Goal: Transaction & Acquisition: Purchase product/service

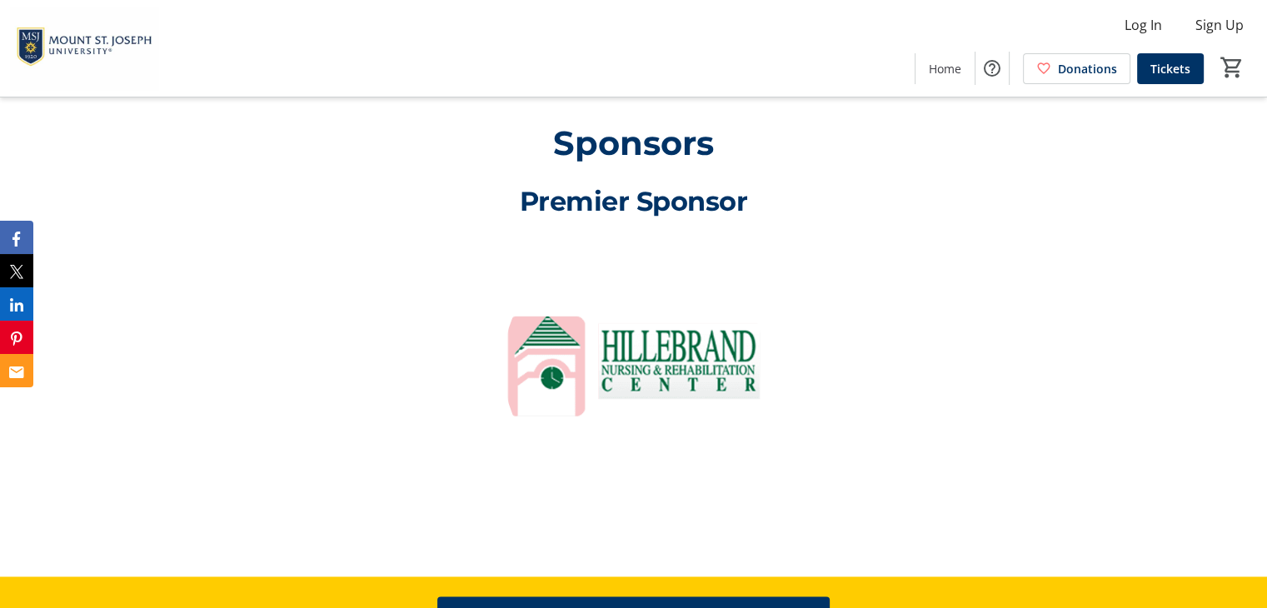
scroll to position [2485, 0]
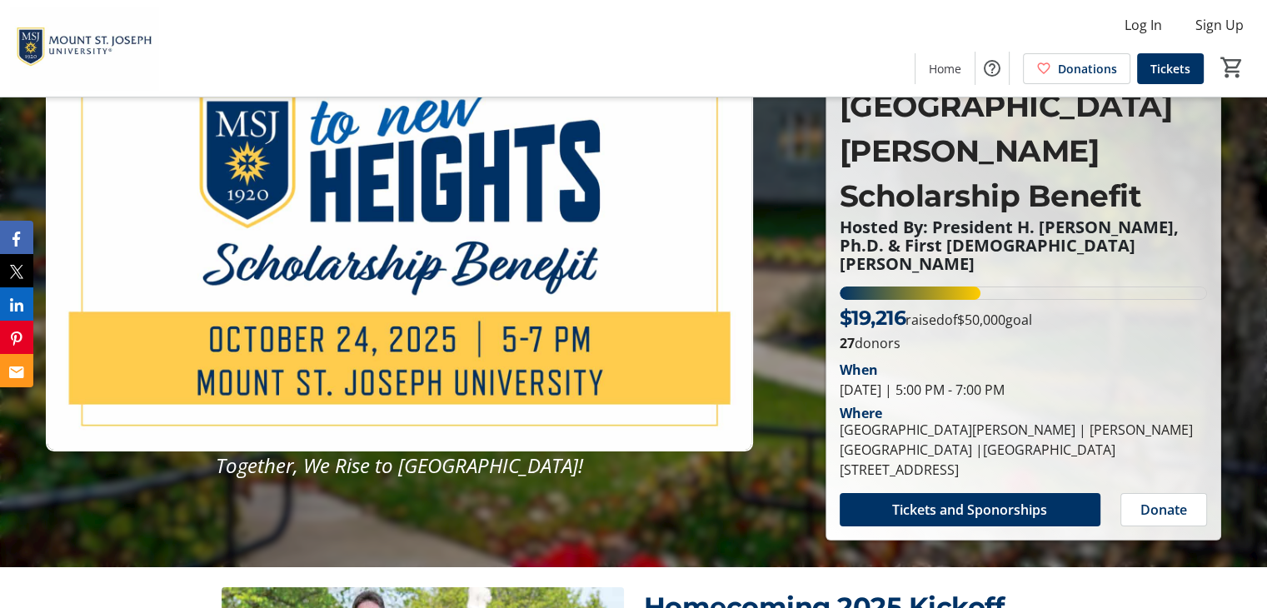
scroll to position [91, 0]
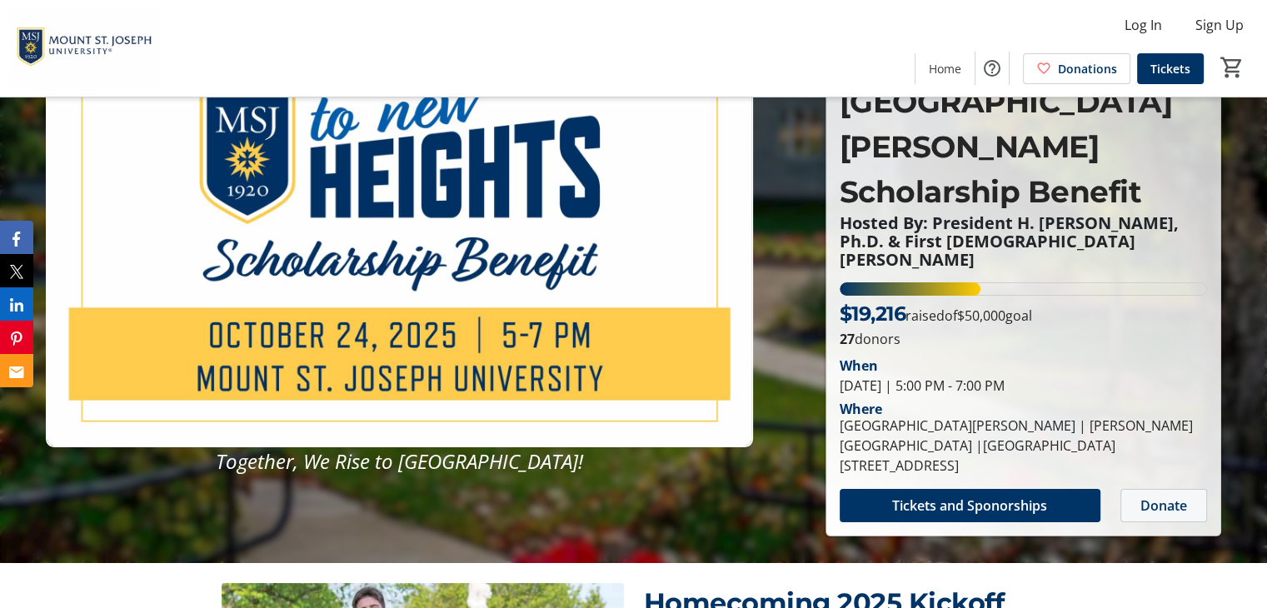
click at [1165, 496] on span "Donate" at bounding box center [1163, 506] width 47 height 20
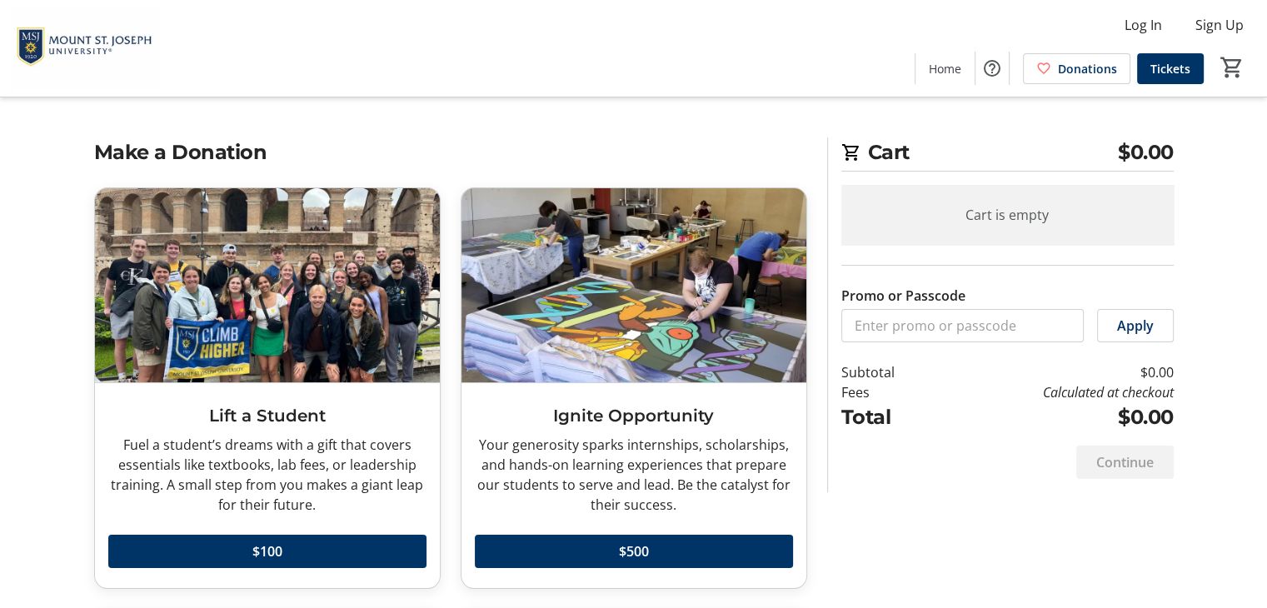
drag, startPoint x: 1269, startPoint y: 119, endPoint x: 1272, endPoint y: 137, distance: 18.6
click at [1267, 172] on html "Log In Sign Up Home Donations Tickets 0 Home Donations Tickets Cart $0.00 Cart …" at bounding box center [633, 515] width 1267 height 1030
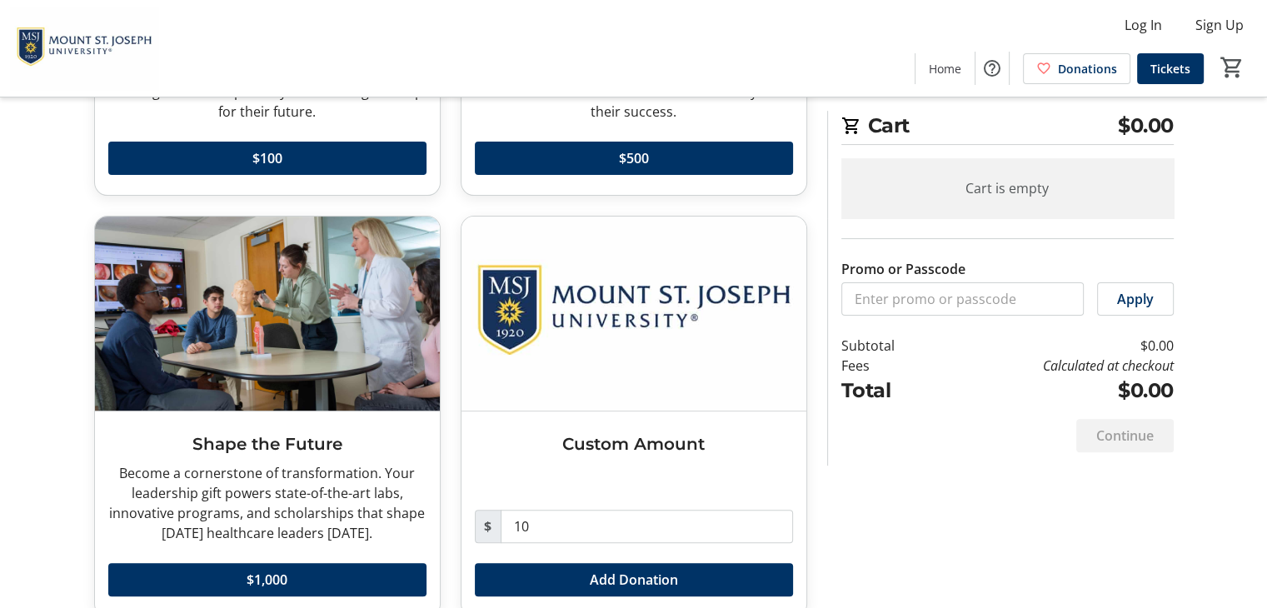
scroll to position [421, 0]
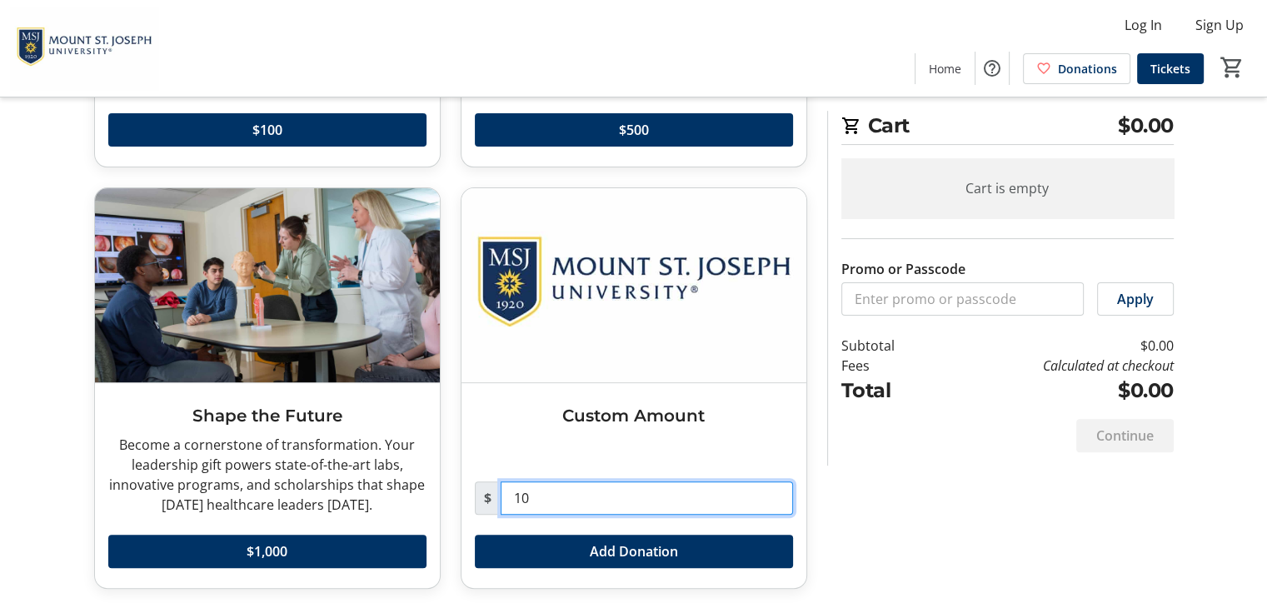
click at [543, 488] on input "10" at bounding box center [647, 497] width 292 height 33
type input "1"
type input "200"
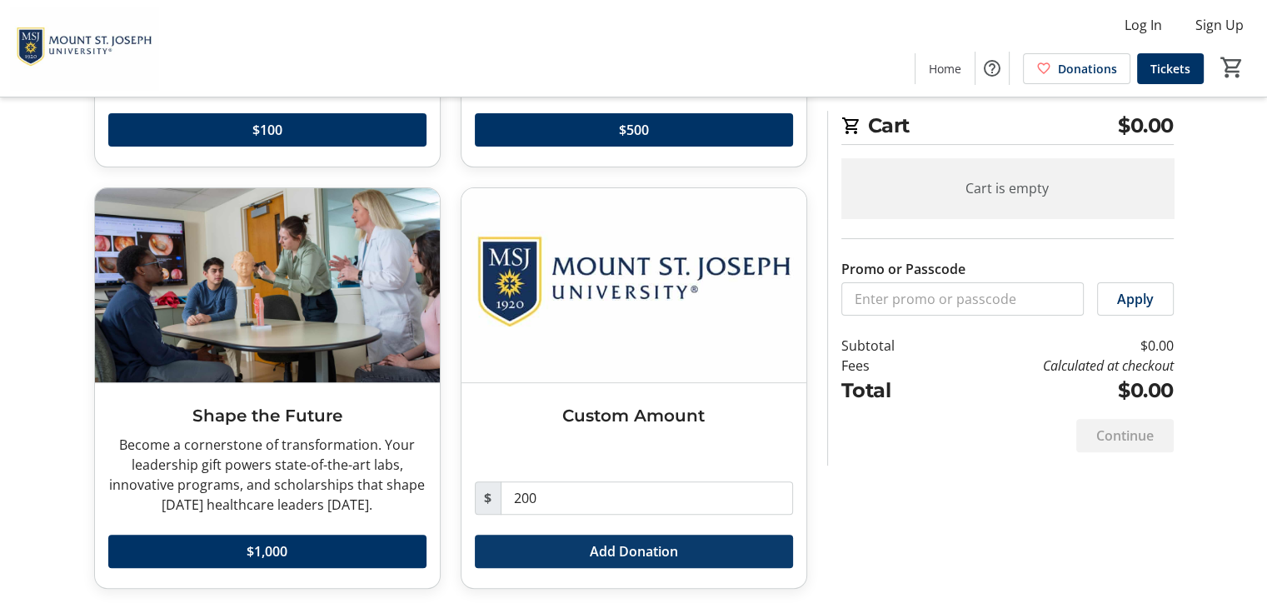
click at [736, 560] on span at bounding box center [634, 551] width 318 height 40
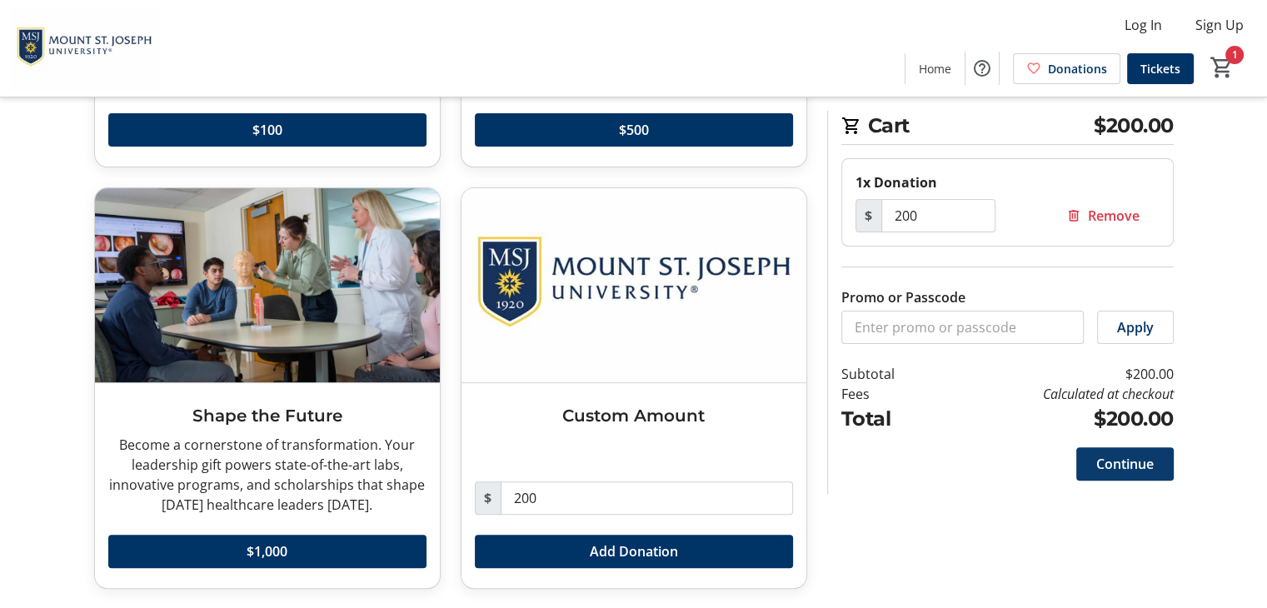
click at [1130, 455] on span "Continue" at bounding box center [1124, 464] width 57 height 20
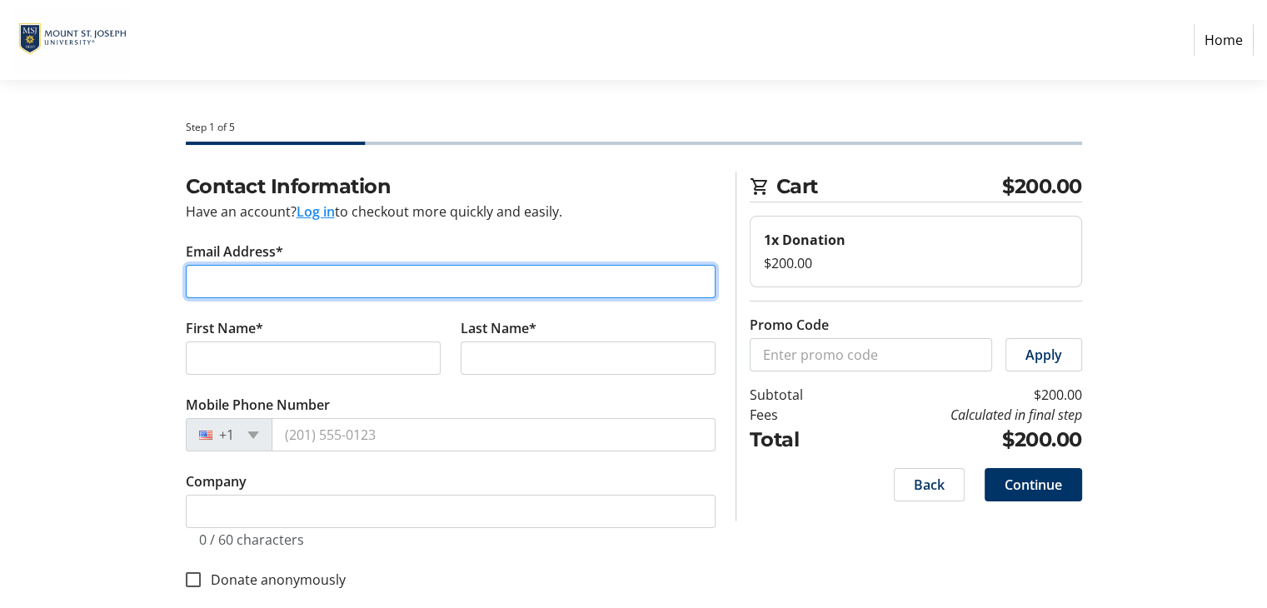
click at [484, 280] on input "Email Address*" at bounding box center [451, 281] width 530 height 33
type input "[EMAIL_ADDRESS][DOMAIN_NAME]"
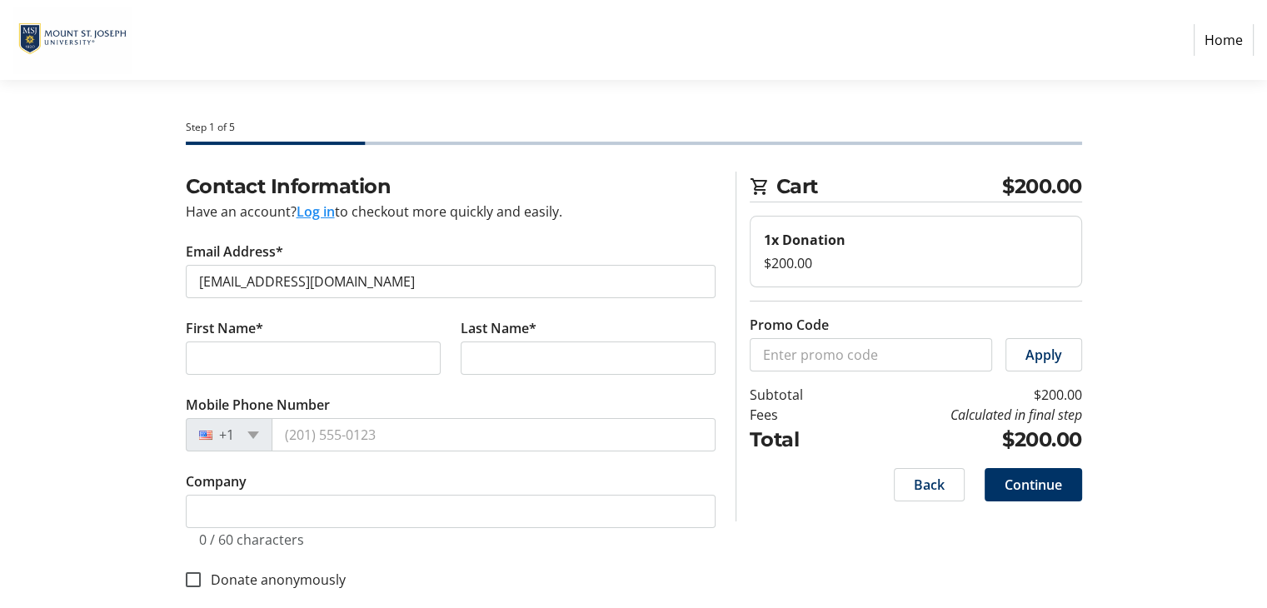
type input "[PERSON_NAME]"
type input "Brown"
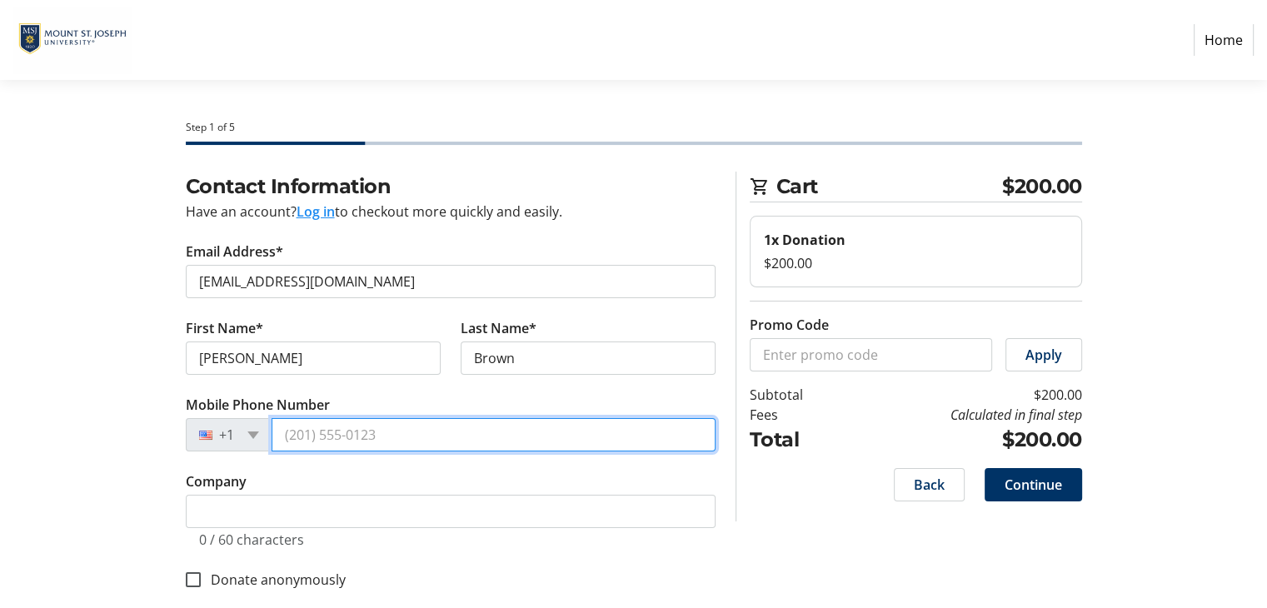
type input "[PHONE_NUMBER]"
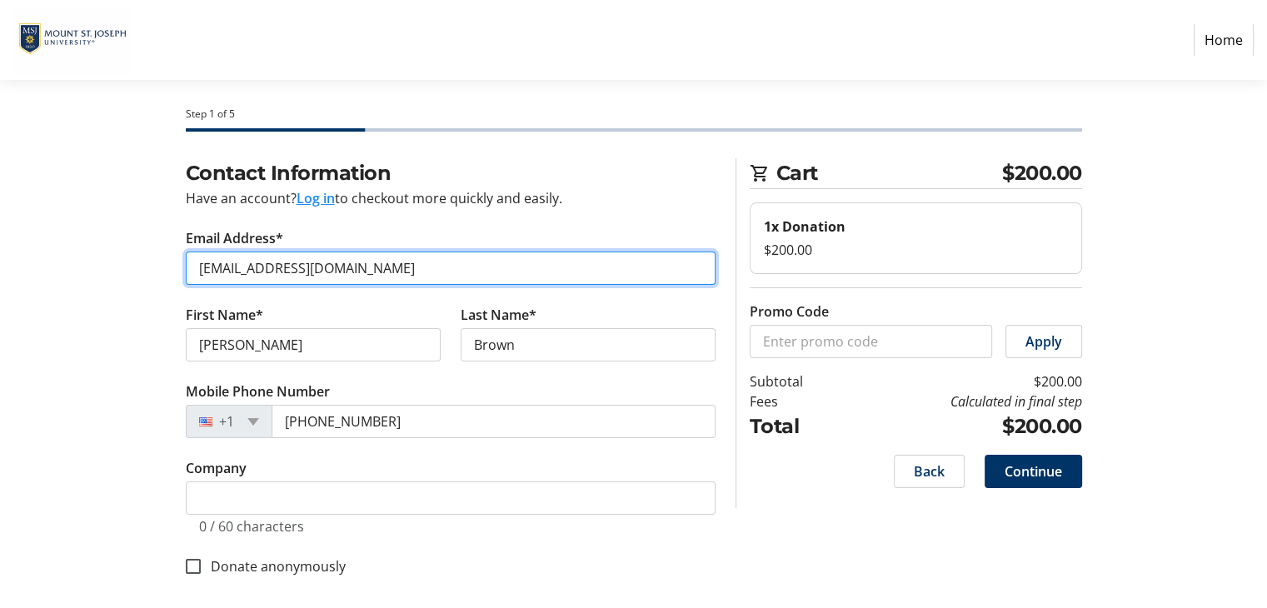
scroll to position [20, 0]
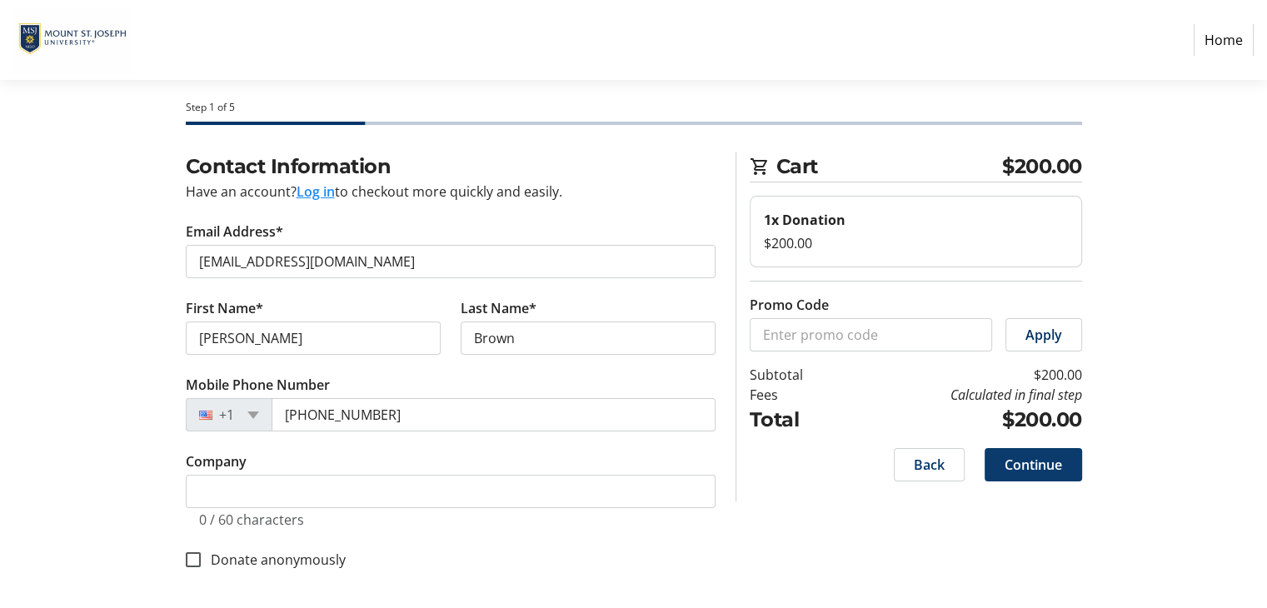
click at [1017, 455] on span "Continue" at bounding box center [1033, 465] width 57 height 20
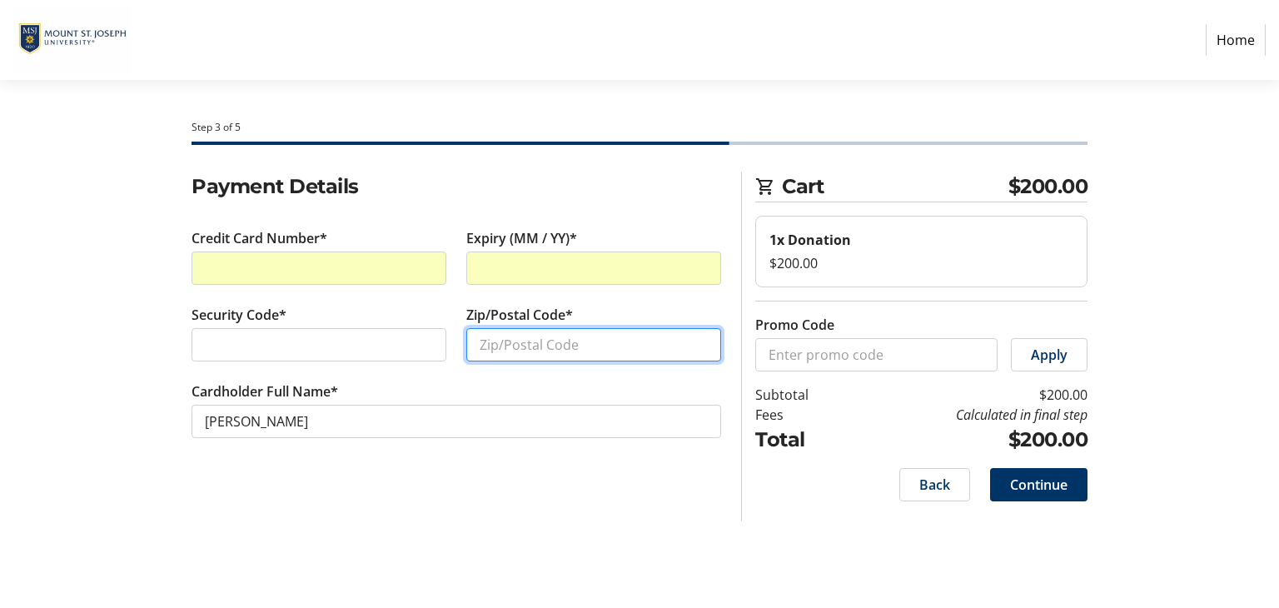
click at [492, 346] on input "Zip/Postal Code*" at bounding box center [593, 344] width 255 height 33
type input "45246"
click at [374, 491] on div "Payment Details Credit Card Number* Expiry (MM / YY)* Security Code* Zip/Postal…" at bounding box center [457, 347] width 550 height 350
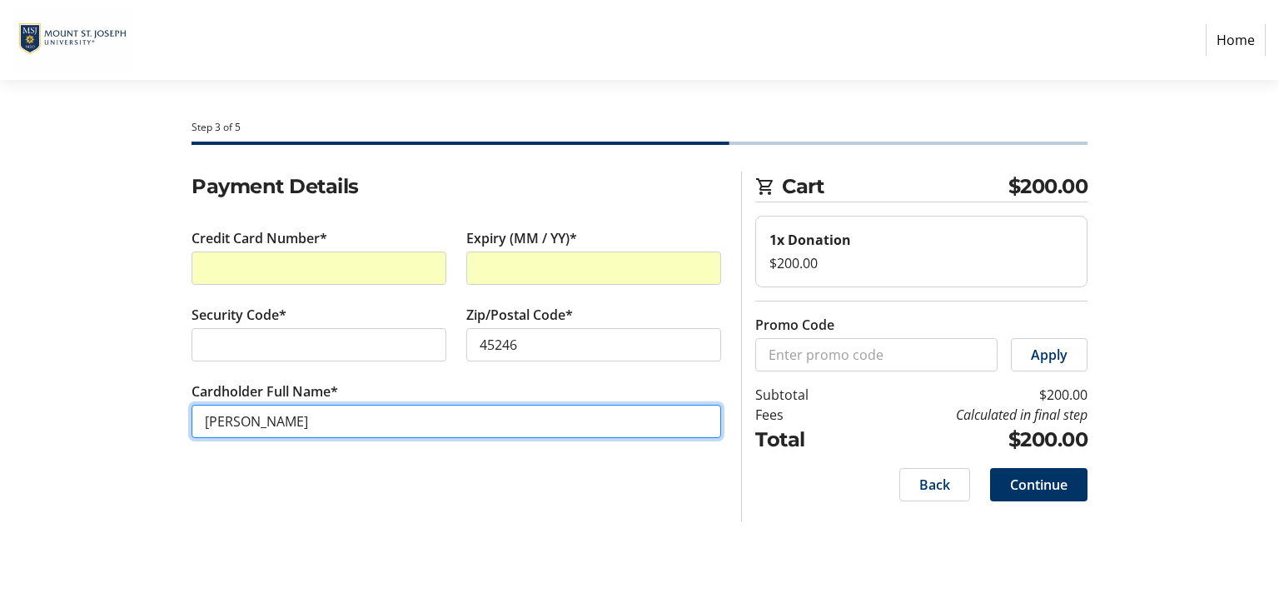
click at [387, 421] on input "[PERSON_NAME]" at bounding box center [457, 421] width 530 height 33
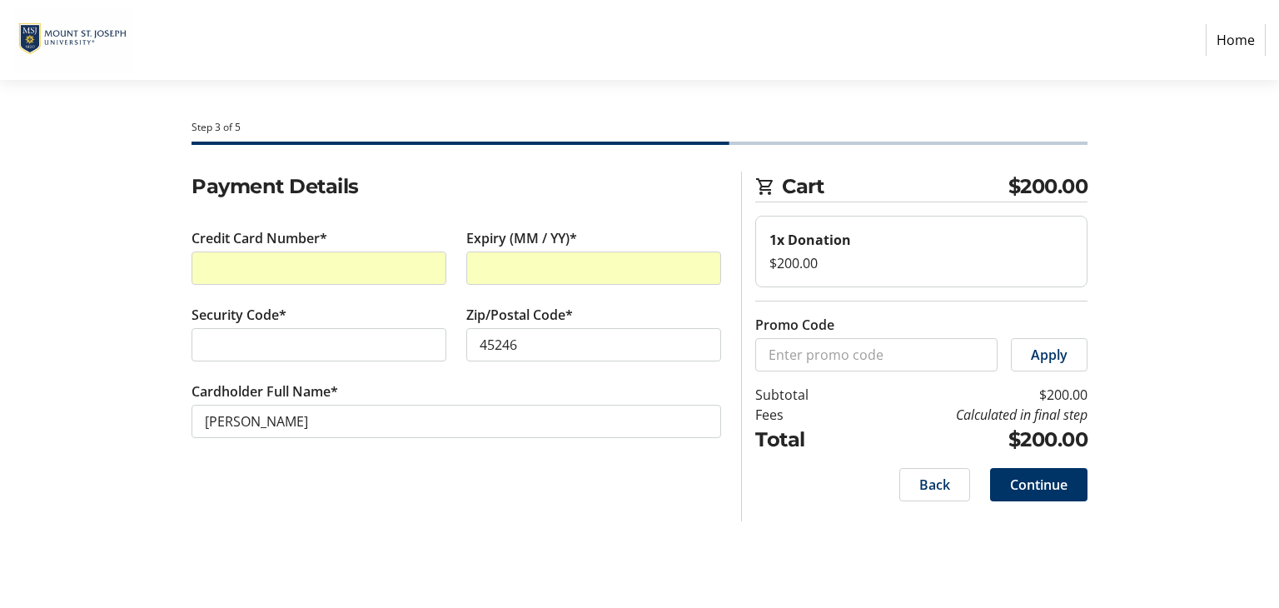
click at [1043, 479] on span "Continue" at bounding box center [1038, 485] width 57 height 20
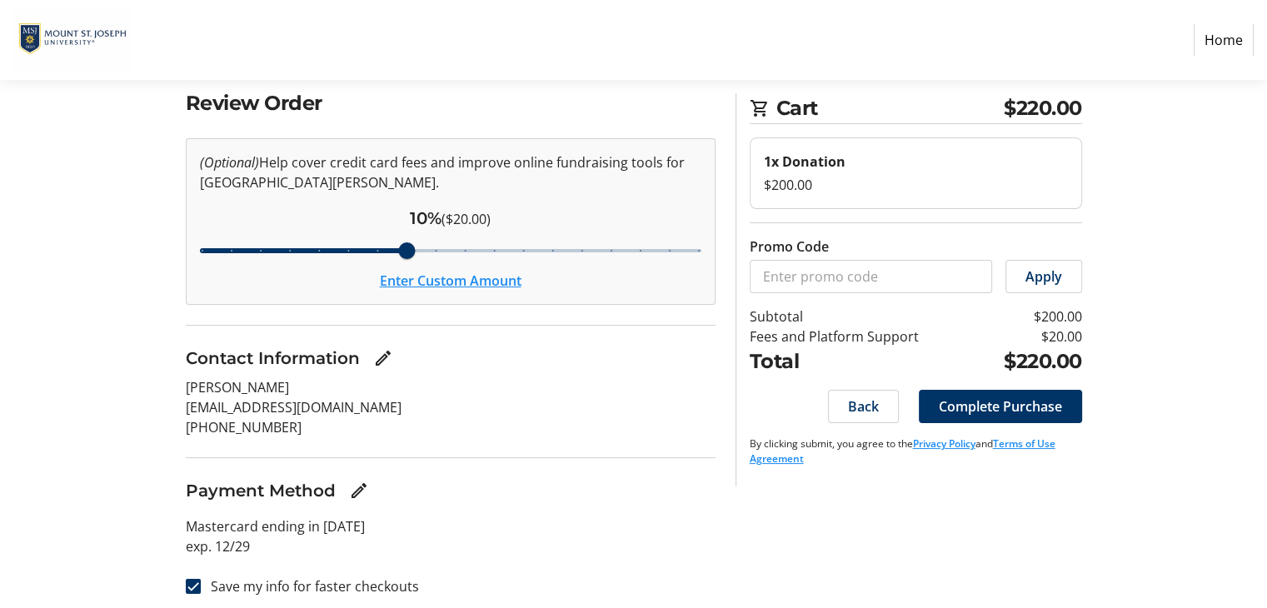
scroll to position [91, 0]
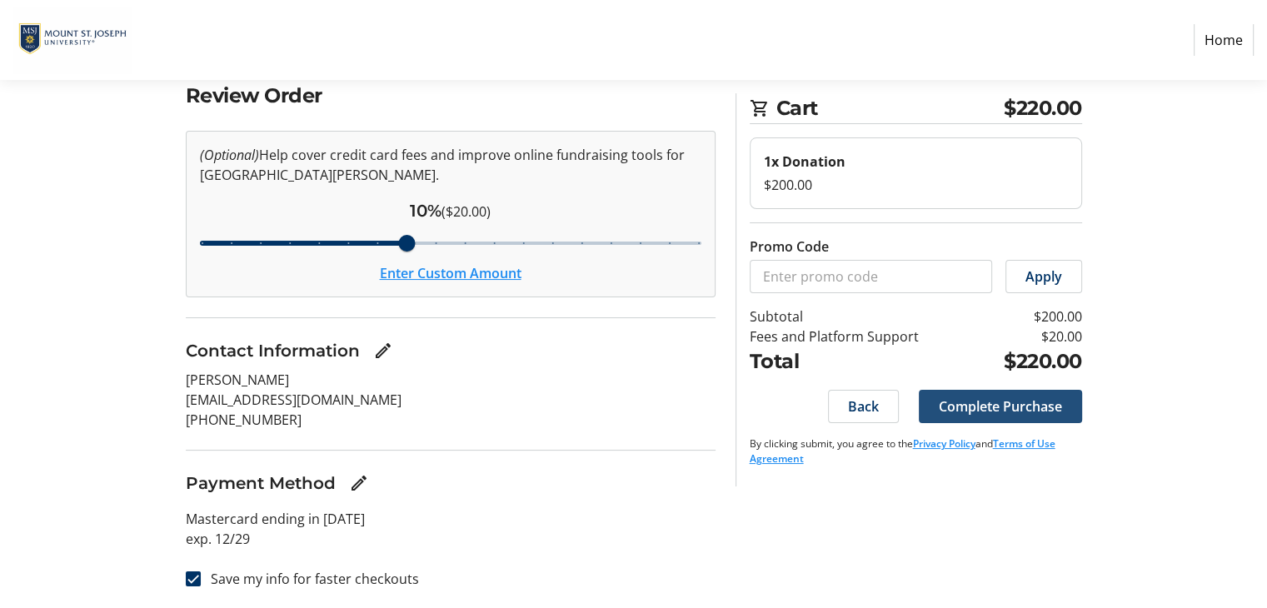
click at [1037, 404] on span "Complete Purchase" at bounding box center [1000, 407] width 123 height 20
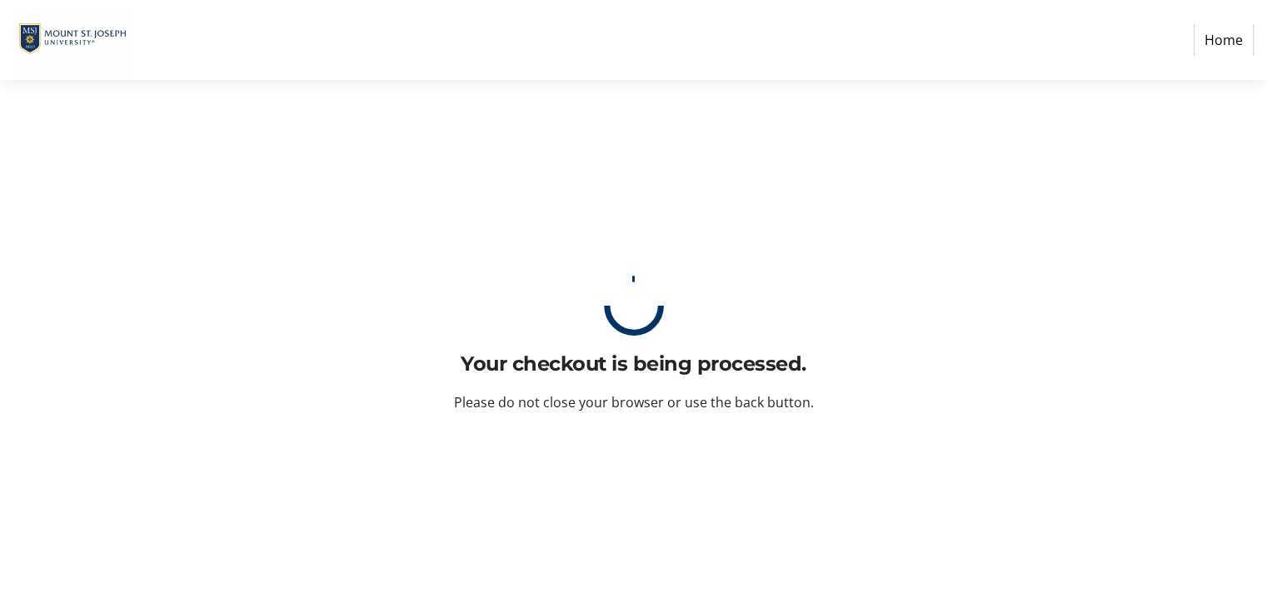
scroll to position [0, 0]
